Goal: Information Seeking & Learning: Learn about a topic

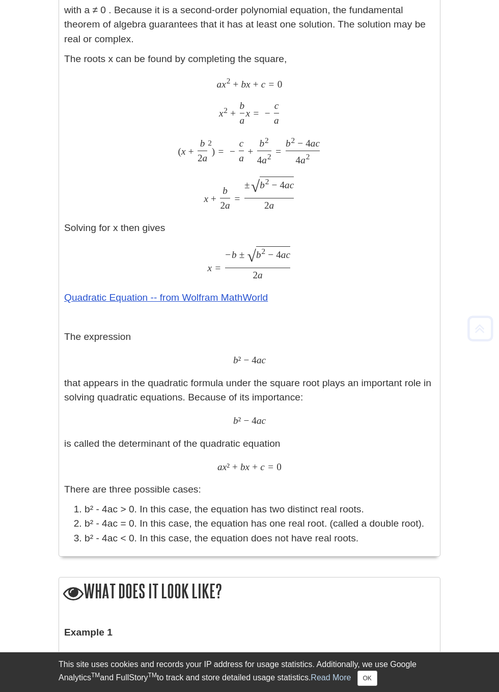
scroll to position [404, 0]
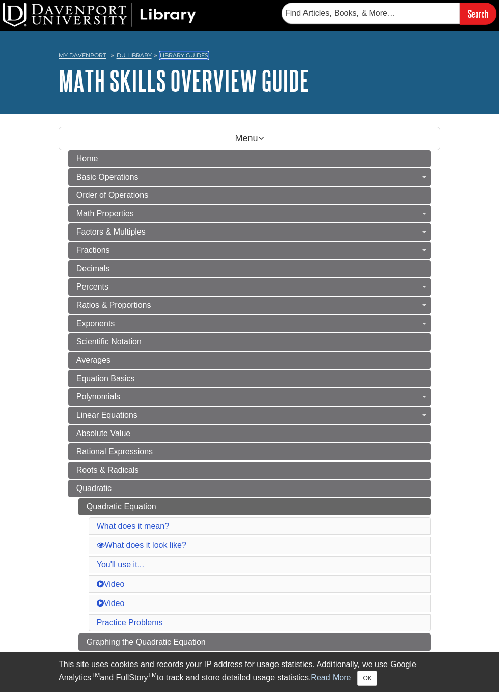
click at [198, 57] on link "Library Guides" at bounding box center [184, 55] width 48 height 7
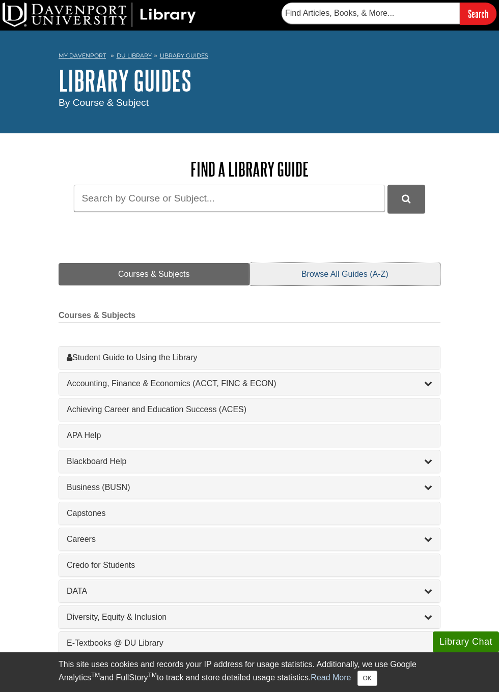
click at [362, 275] on link "Browse All Guides (A-Z)" at bounding box center [344, 274] width 191 height 22
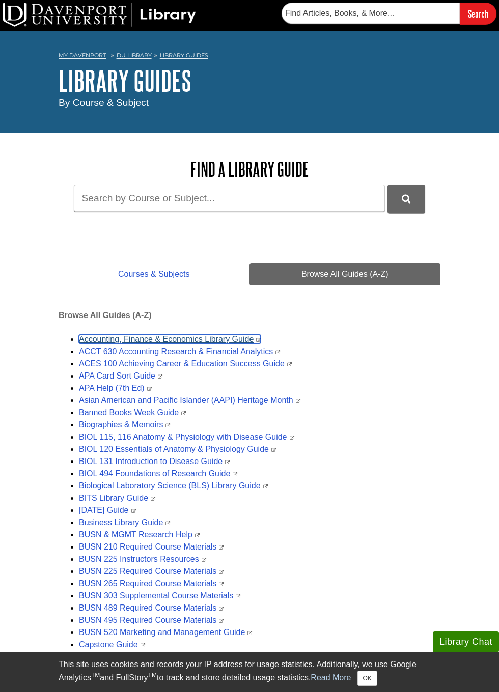
click at [243, 342] on link "Accounting, Finance & Economics Library Guide" at bounding box center [170, 339] width 182 height 9
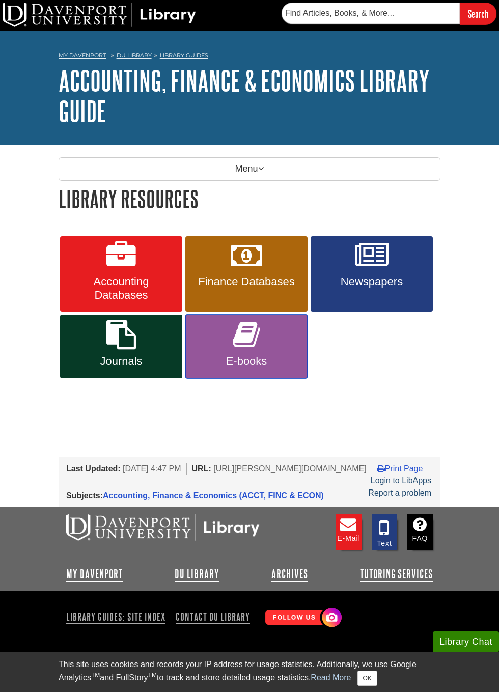
click at [278, 352] on link "E-books" at bounding box center [246, 346] width 122 height 63
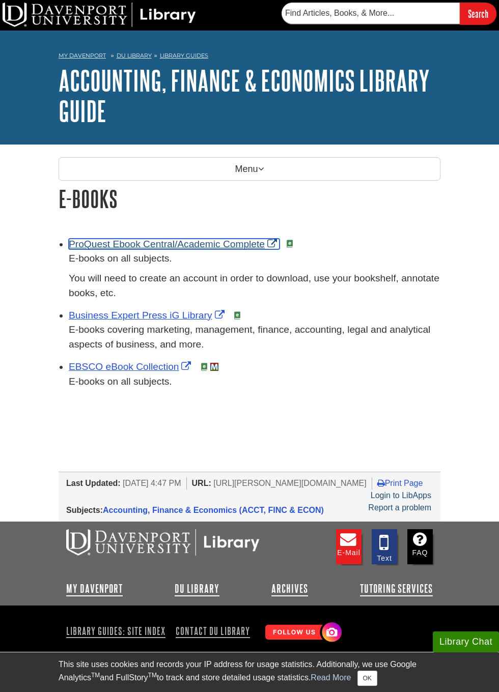
click at [252, 249] on link "ProQuest Ebook Central/Academic Complete" at bounding box center [174, 244] width 211 height 11
